Goal: Check status: Check status

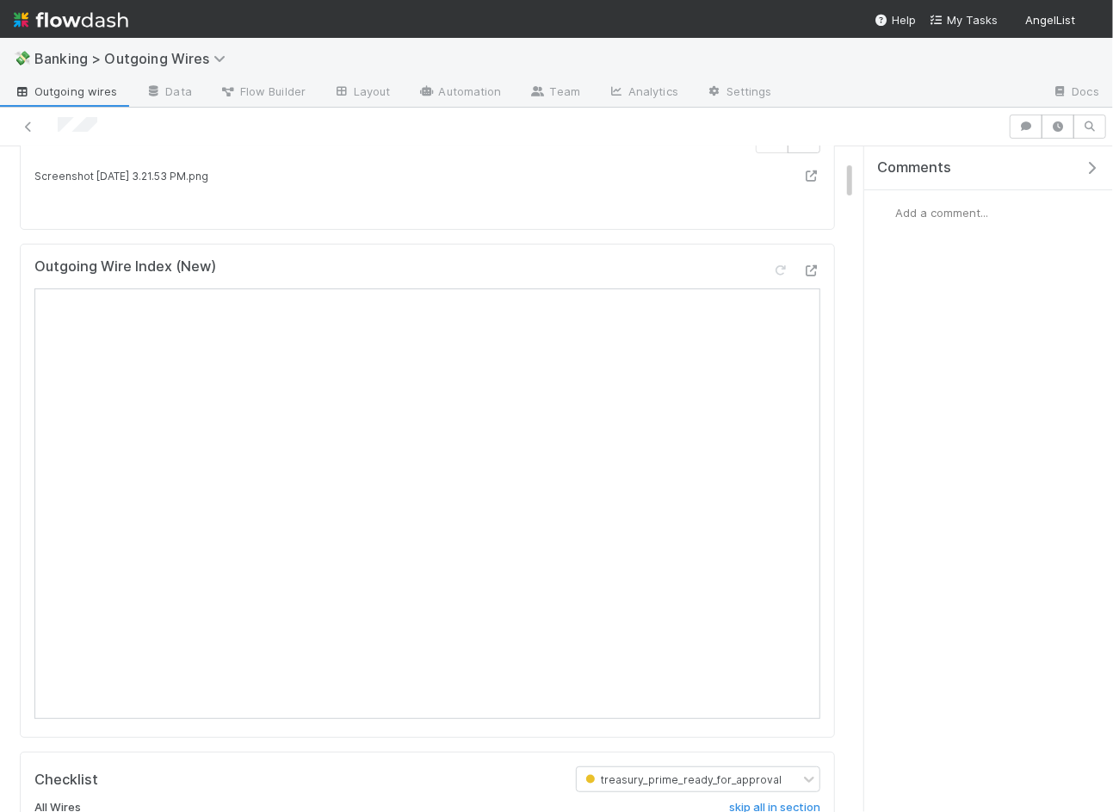
scroll to position [391, 0]
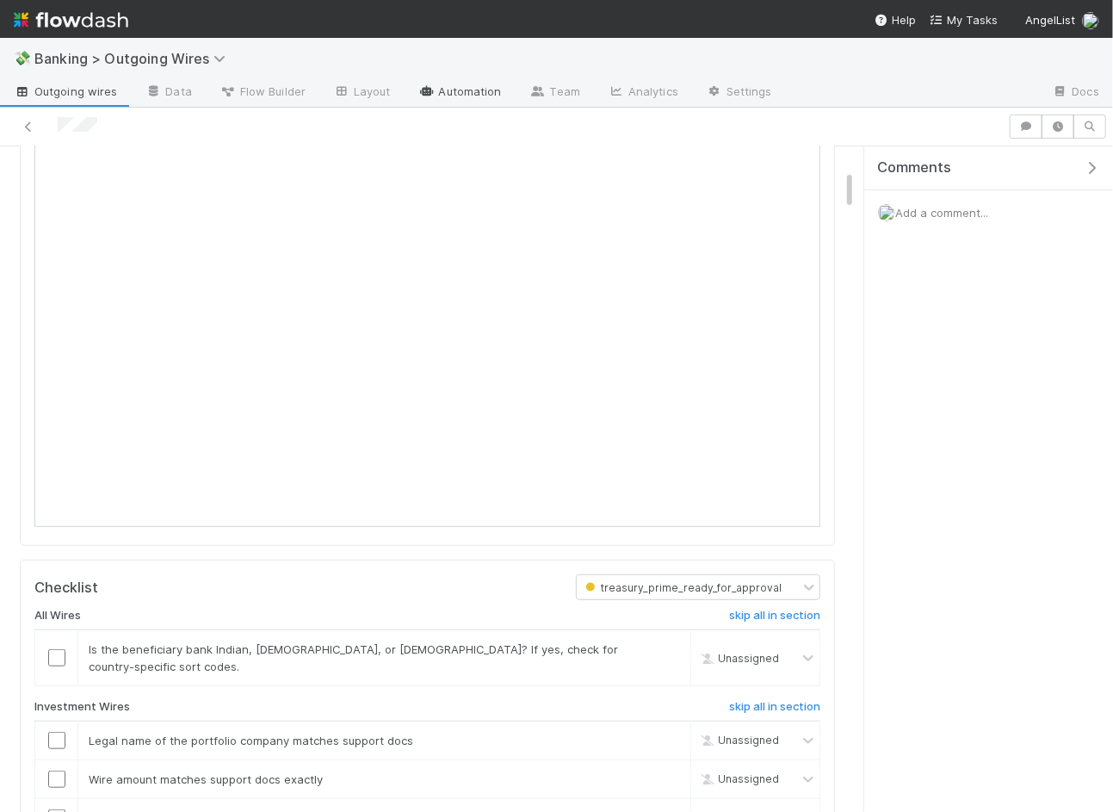
click at [457, 87] on link "Automation" at bounding box center [460, 93] width 111 height 28
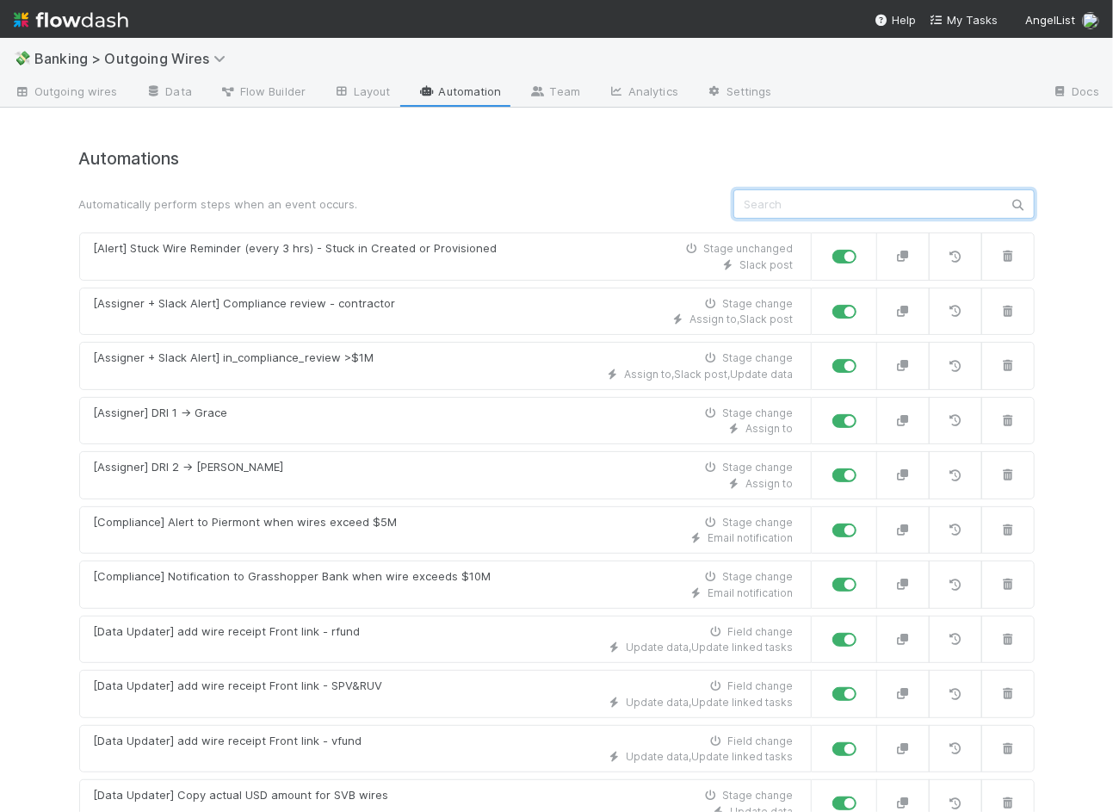
click at [905, 204] on input "text" at bounding box center [884, 203] width 301 height 29
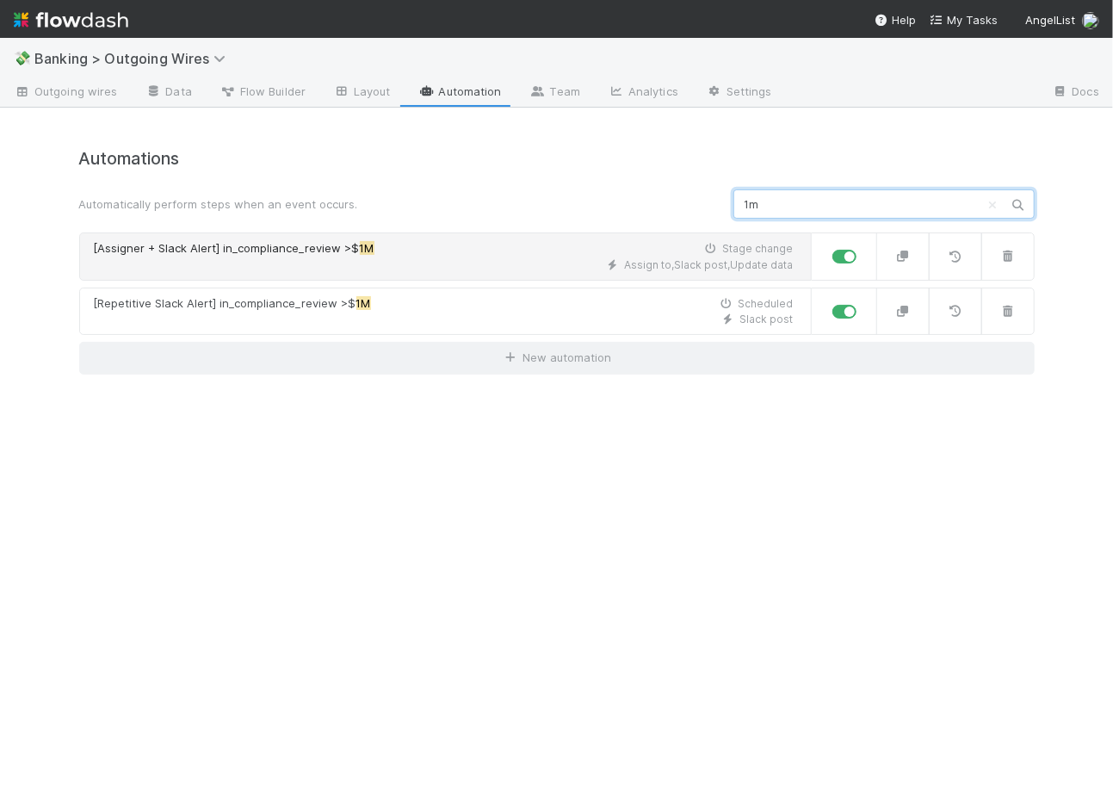
type input "1m"
click at [347, 251] on span "[Assigner + Slack Alert] in_compliance_review >$" at bounding box center [227, 248] width 266 height 14
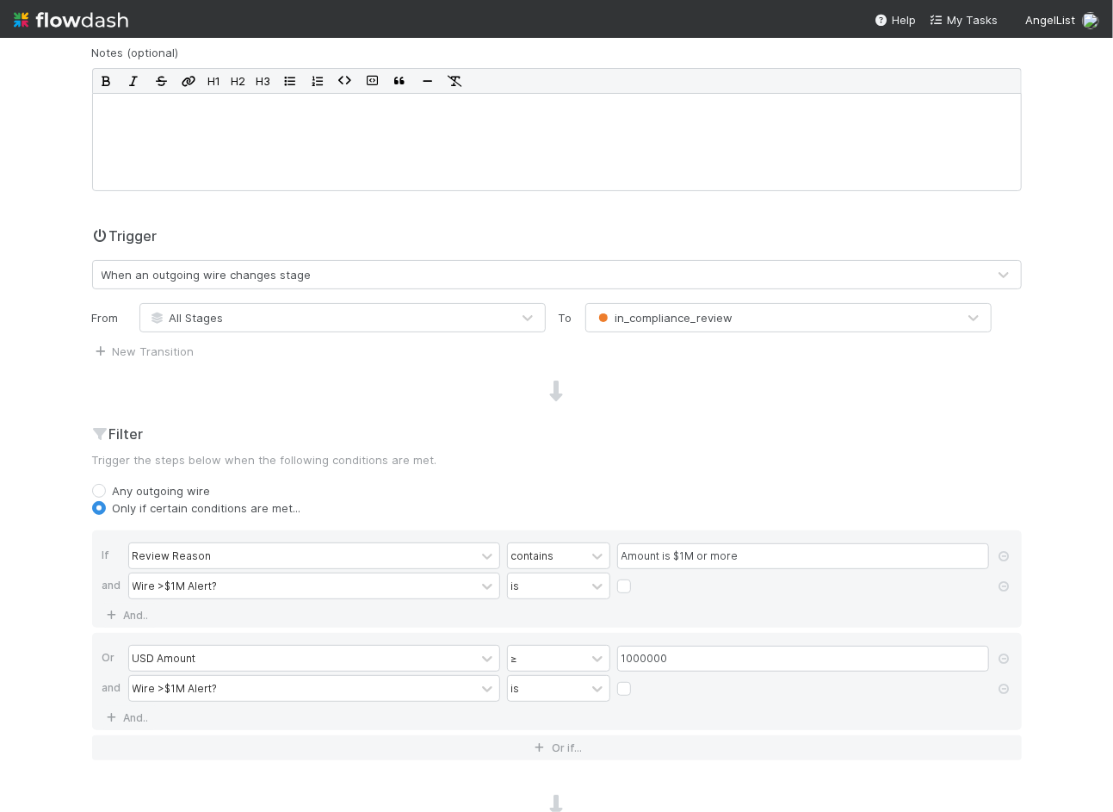
scroll to position [247, 0]
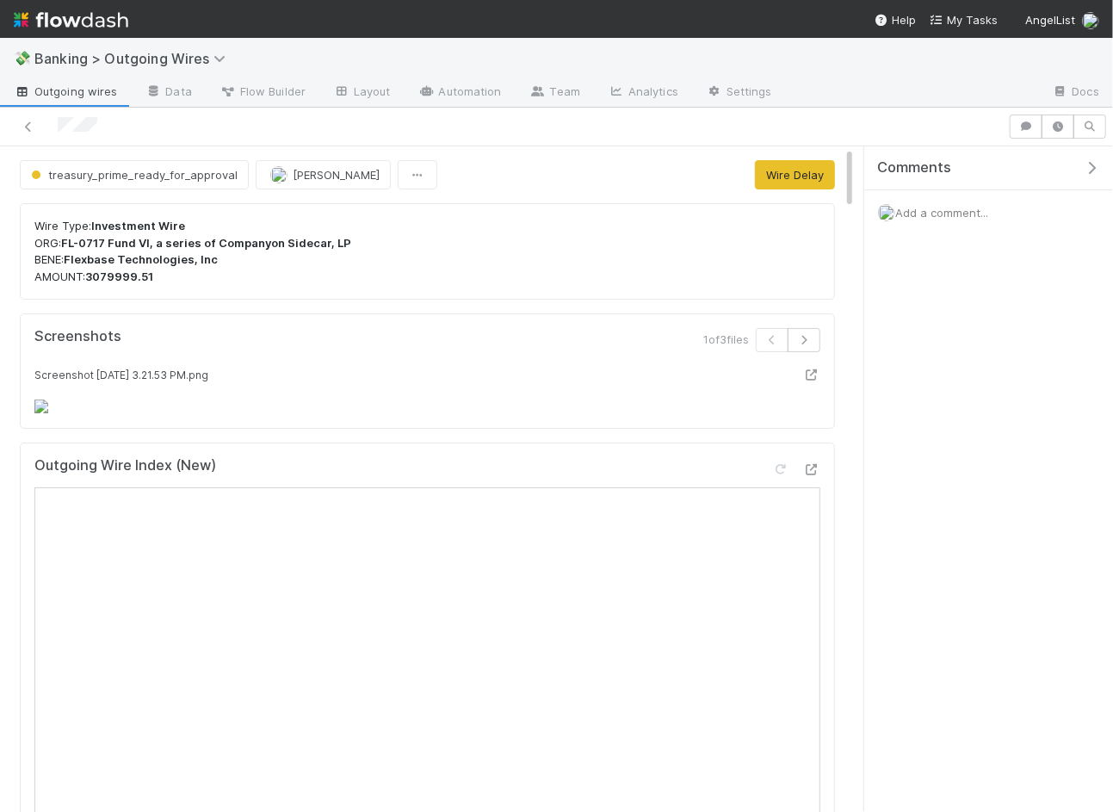
click at [140, 239] on strong "FL-0717 Fund VI, a series of Companyon Sidecar, LP" at bounding box center [206, 243] width 290 height 14
click at [255, 239] on strong "FL-0717 Fund VI, a series of Companyon Sidecar, LP" at bounding box center [206, 243] width 290 height 14
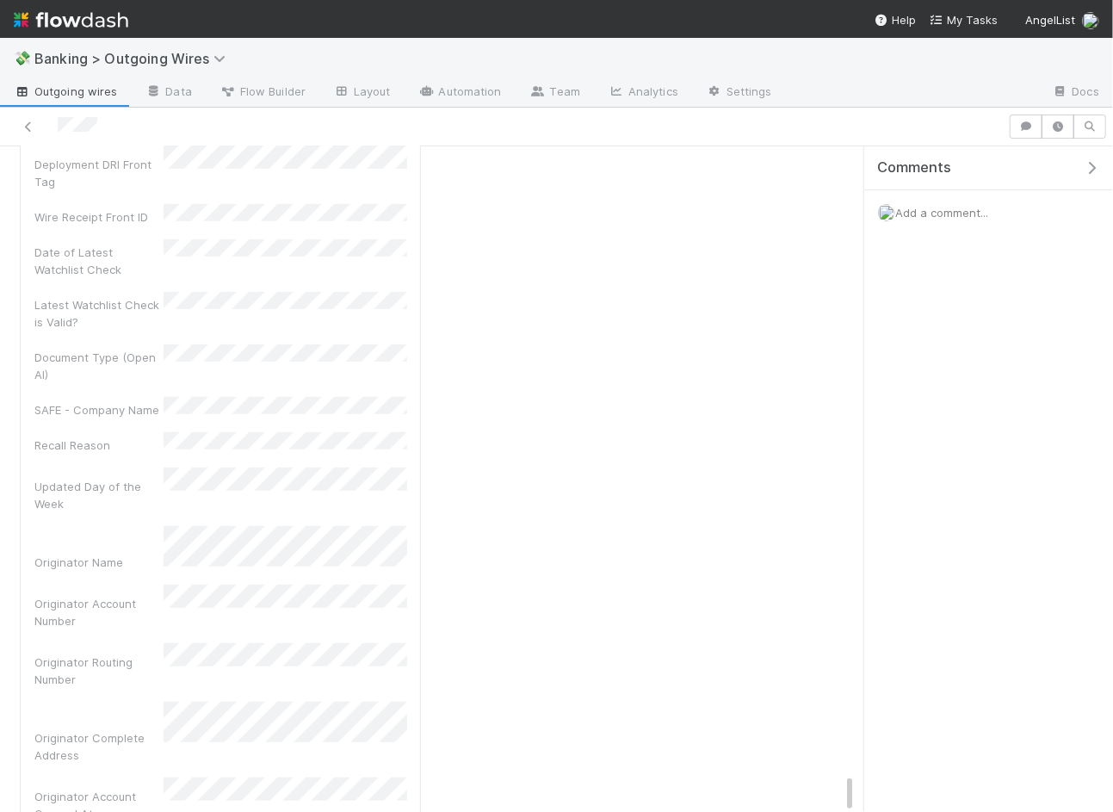
scroll to position [81, 0]
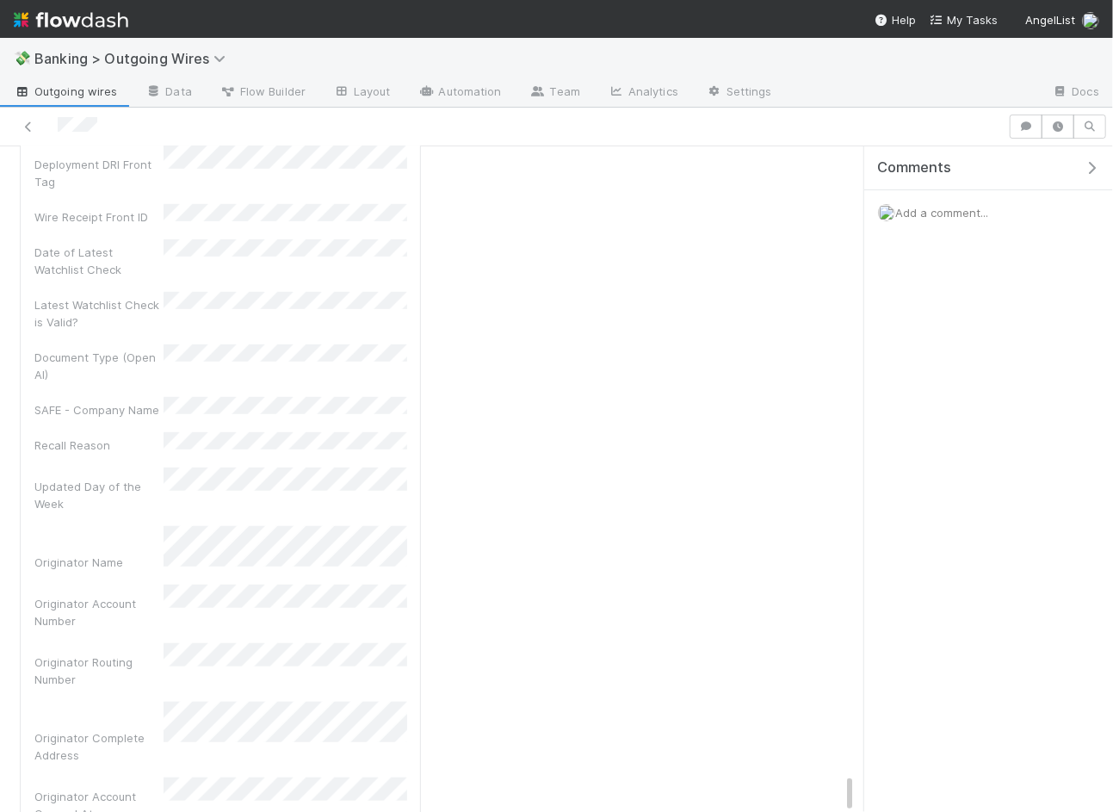
scroll to position [86, 0]
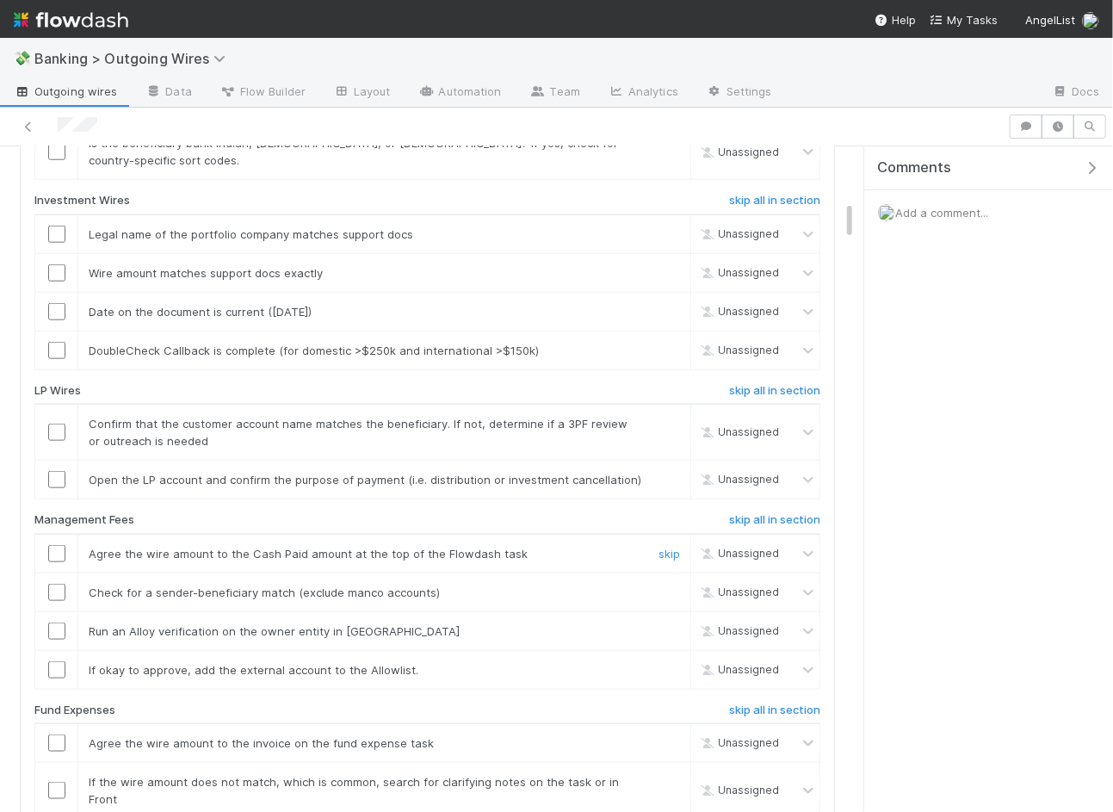
scroll to position [0, 0]
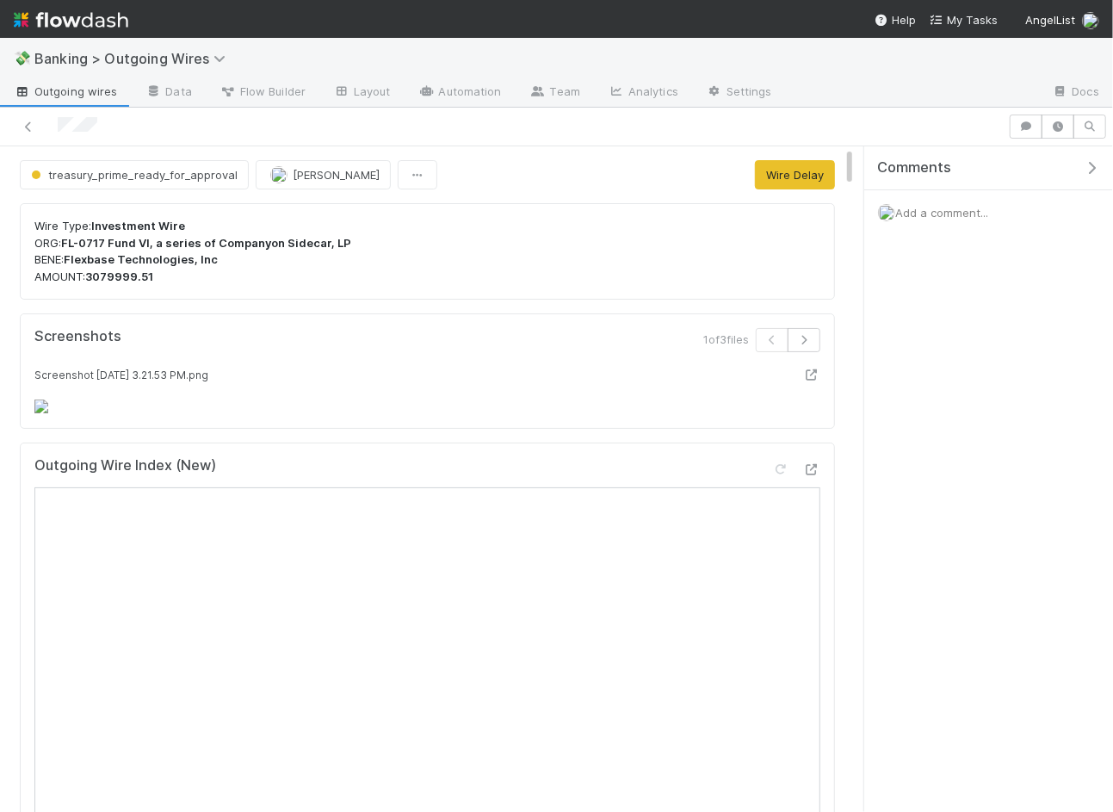
click at [512, 279] on p "Wire Type: Investment Wire ORG: FL-0717 Fund VI, a series of Companyon Sidecar,…" at bounding box center [427, 251] width 786 height 67
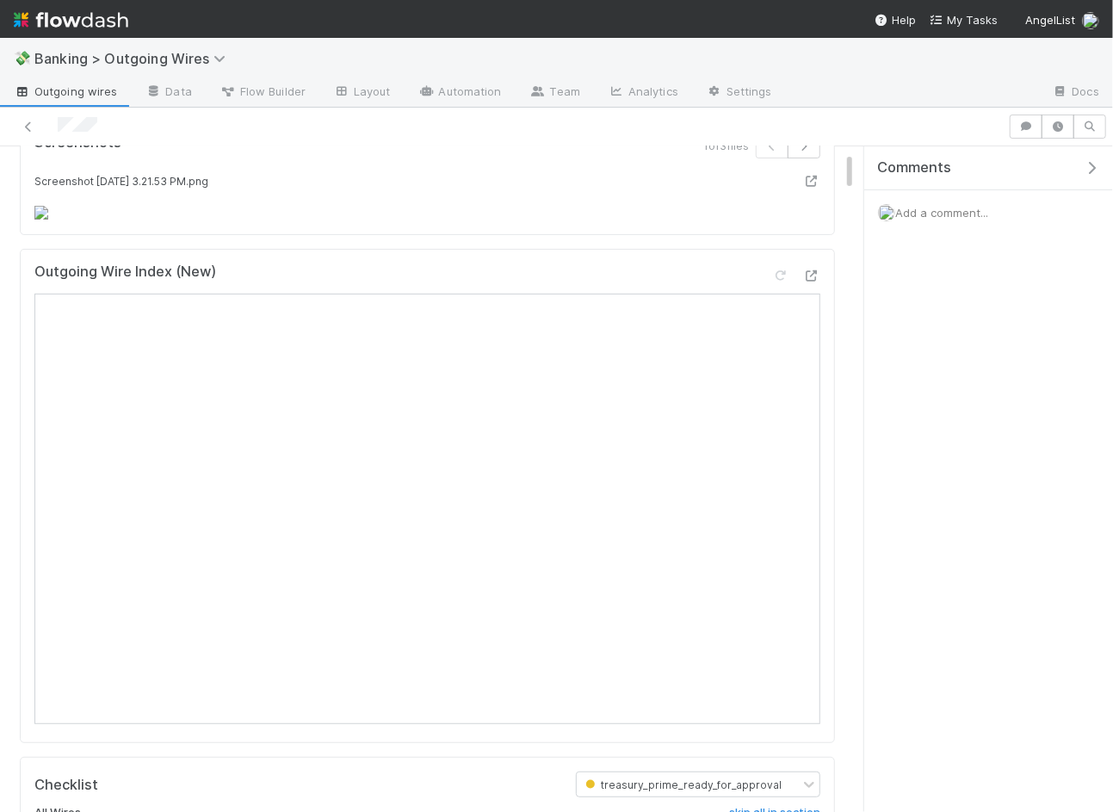
scroll to position [406, 0]
